Goal: Task Accomplishment & Management: Manage account settings

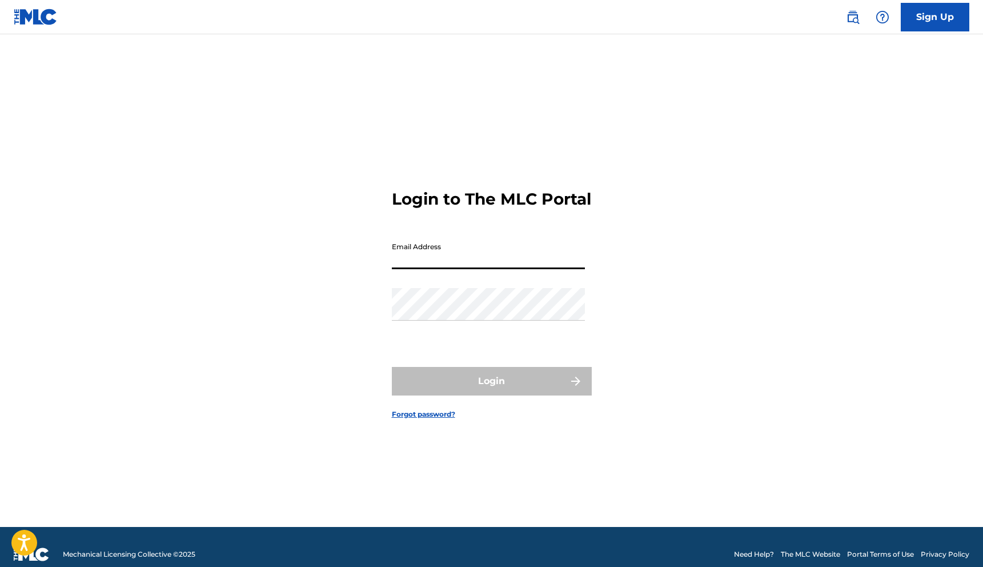
click at [451, 256] on input "Email Address" at bounding box center [488, 252] width 193 height 33
click at [424, 262] on input "Email Address" at bounding box center [488, 252] width 193 height 33
type input "[PERSON_NAME][EMAIL_ADDRESS][DOMAIN_NAME]"
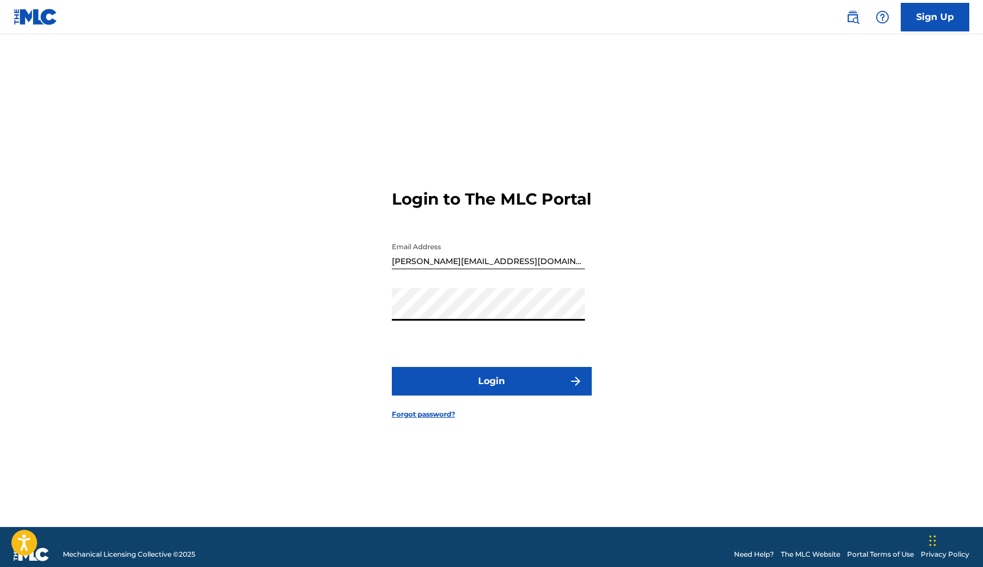
click at [392, 367] on button "Login" at bounding box center [492, 381] width 200 height 29
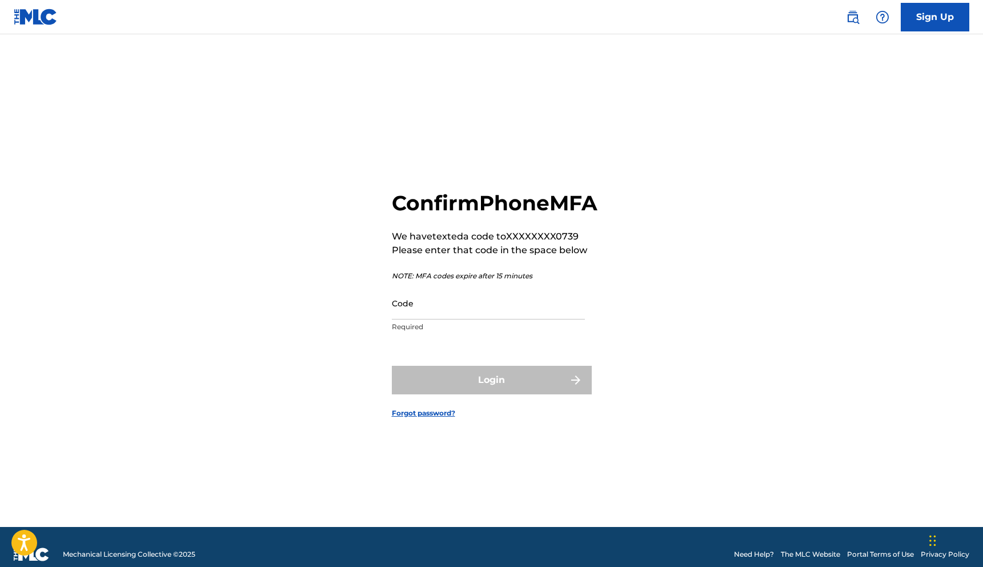
click at [479, 315] on input "Code" at bounding box center [488, 303] width 193 height 33
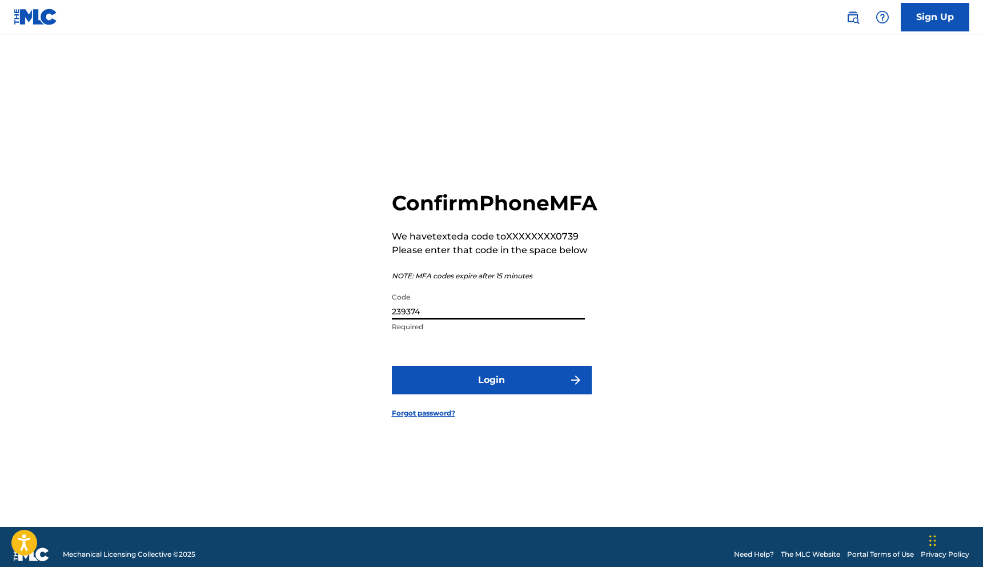
type input "239374"
click at [392, 366] on button "Login" at bounding box center [492, 380] width 200 height 29
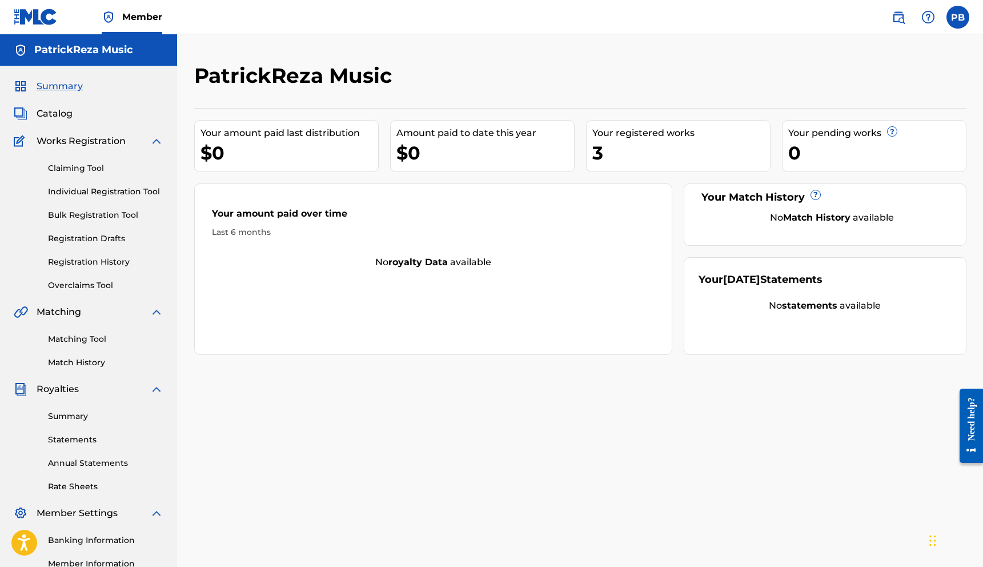
click at [670, 139] on div "Your registered works" at bounding box center [681, 133] width 178 height 14
click at [641, 133] on div "Your registered works" at bounding box center [681, 133] width 178 height 14
click at [85, 415] on link "Summary" at bounding box center [105, 416] width 115 height 12
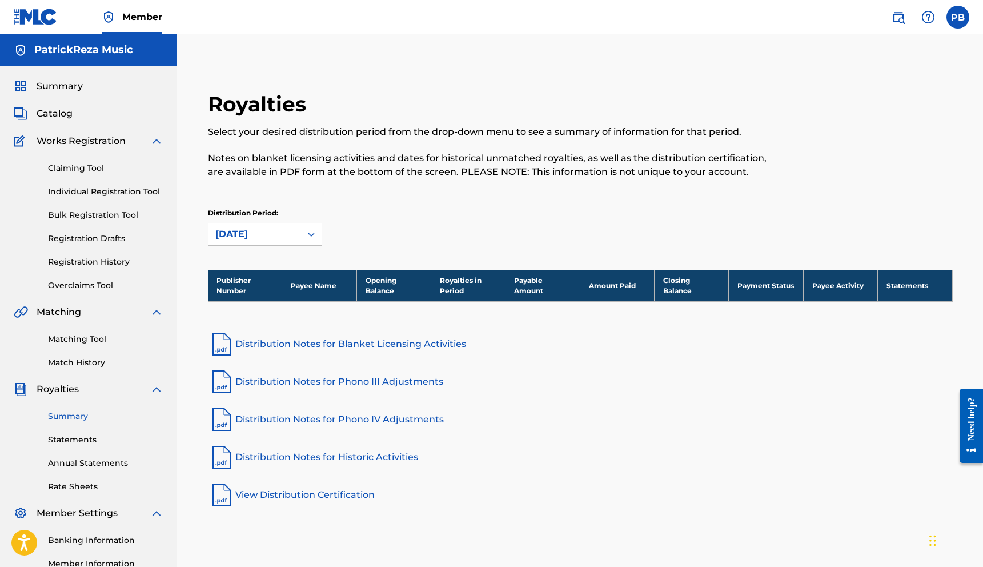
click at [69, 93] on span "Summary" at bounding box center [60, 86] width 46 height 14
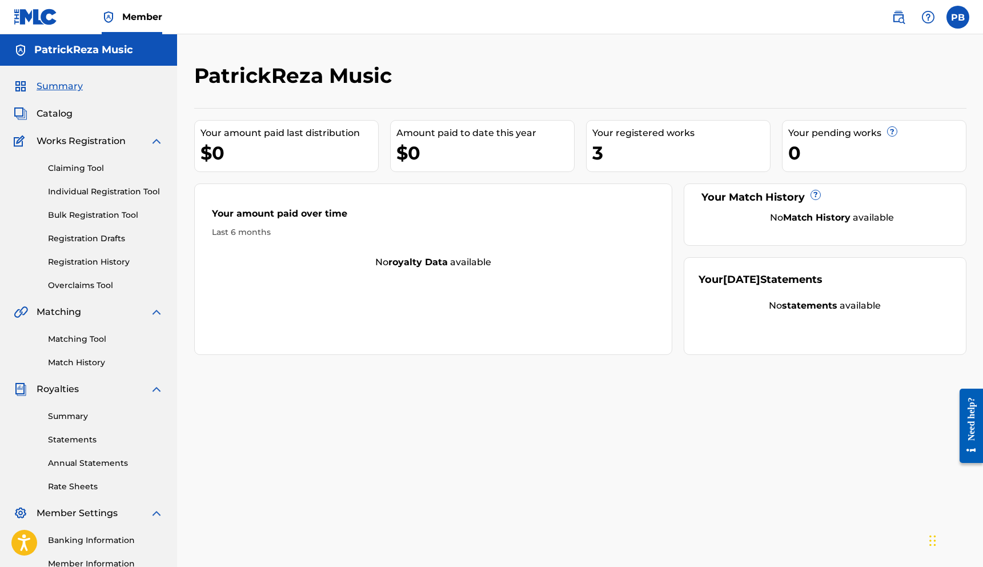
click at [56, 114] on span "Catalog" at bounding box center [55, 114] width 36 height 14
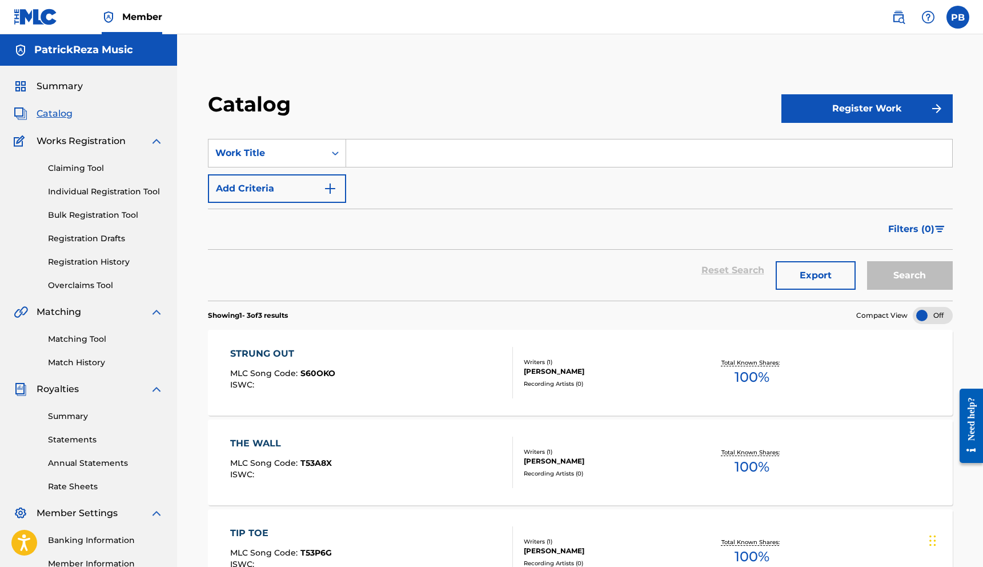
scroll to position [142, 0]
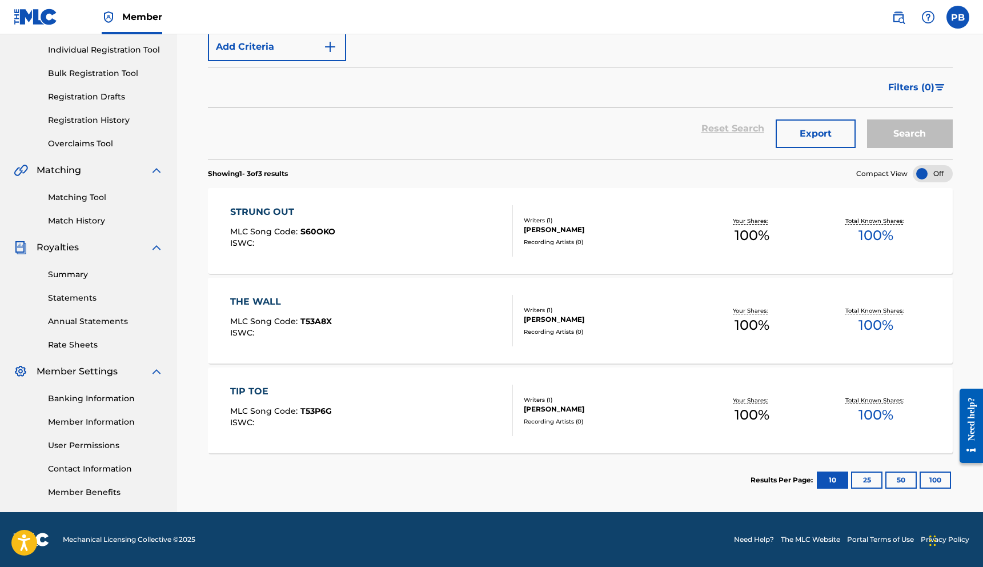
click at [980, 391] on div "Need help?" at bounding box center [971, 425] width 23 height 74
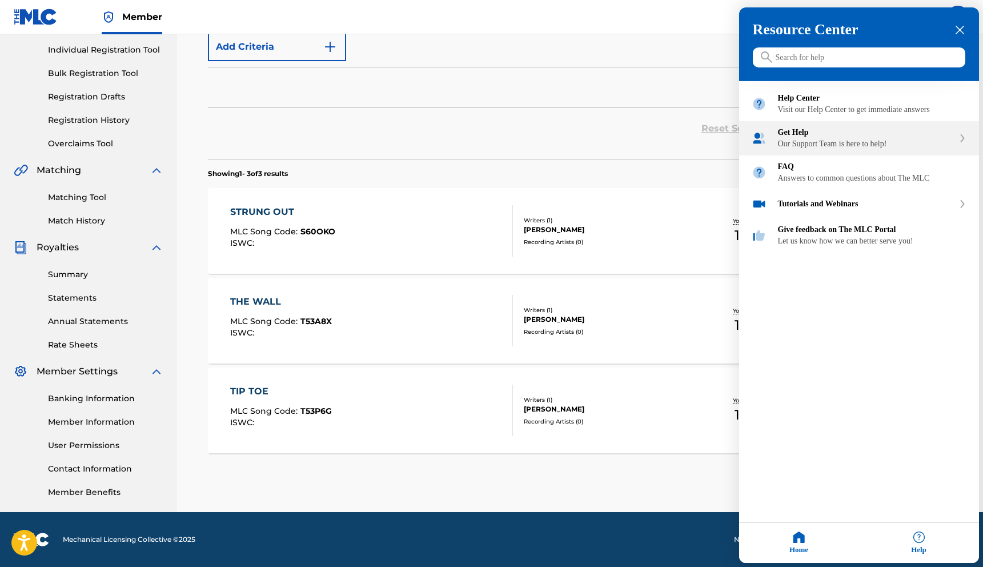
click at [846, 137] on div "Get Help" at bounding box center [866, 132] width 176 height 9
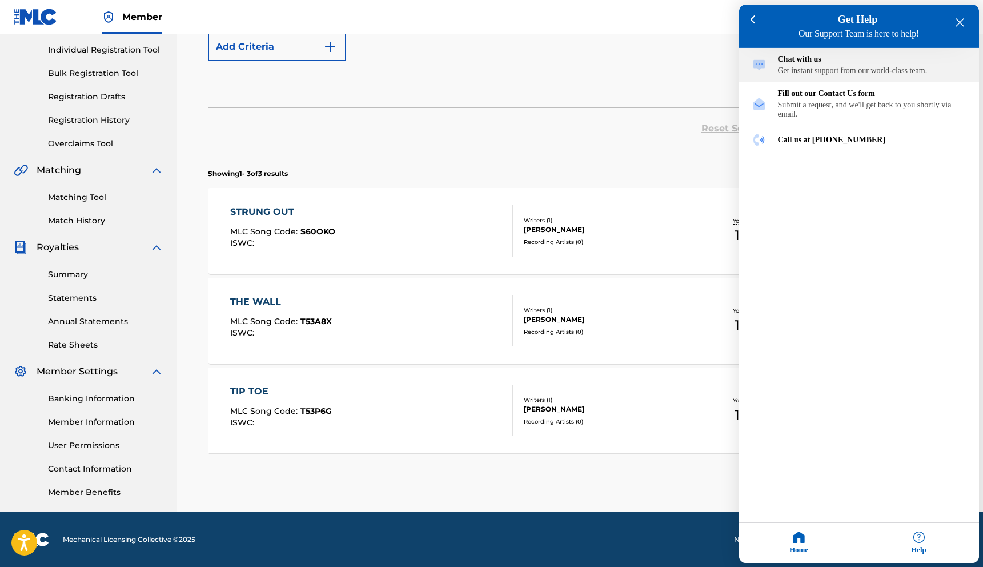
click at [880, 63] on div "Chat with us" at bounding box center [872, 59] width 188 height 9
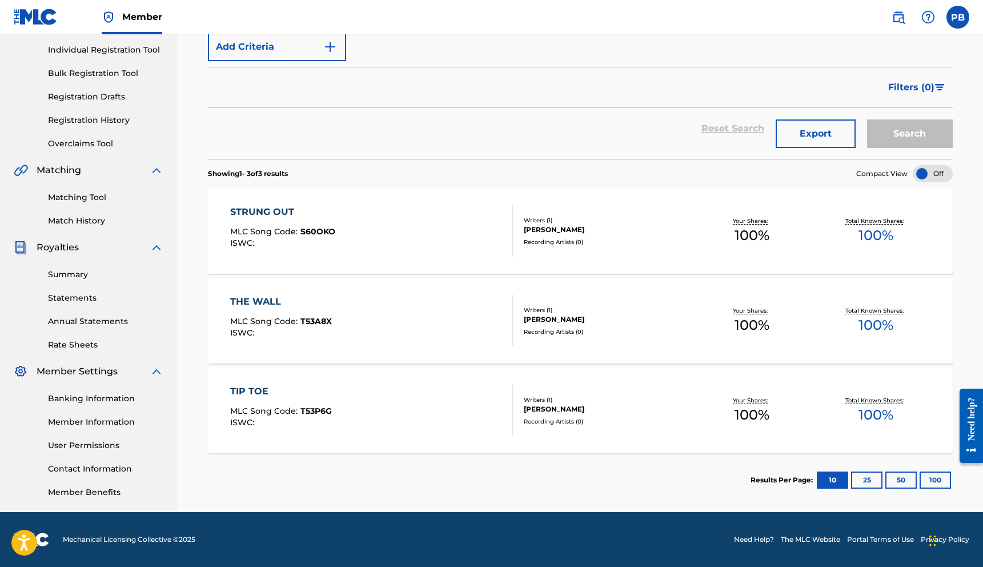
scroll to position [132, 0]
